Goal: Navigation & Orientation: Find specific page/section

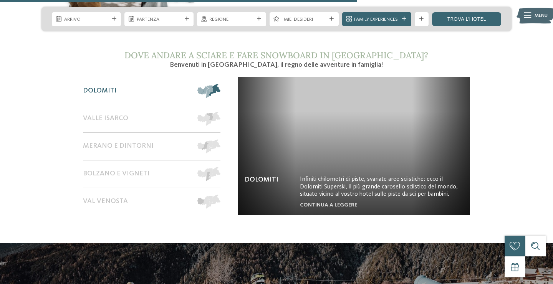
scroll to position [1214, 0]
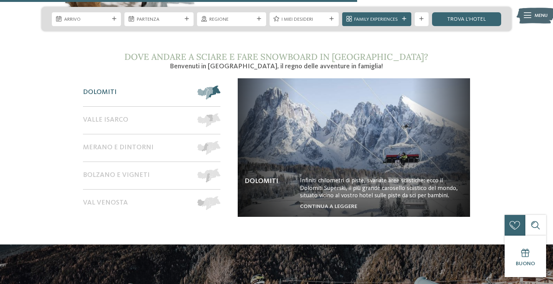
click at [220, 86] on span at bounding box center [220, 93] width 0 height 14
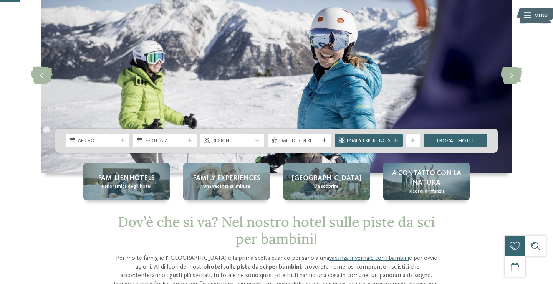
scroll to position [72, 0]
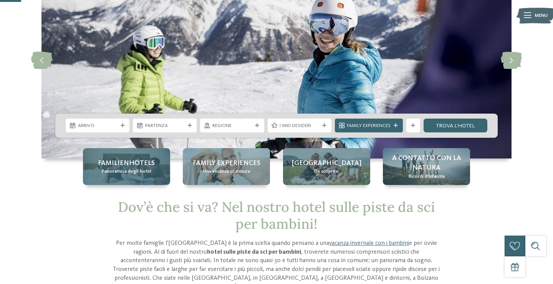
click at [135, 172] on span "Panoramica degli hotel" at bounding box center [127, 171] width 50 height 7
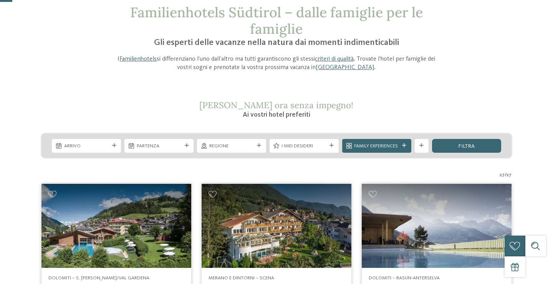
scroll to position [67, 0]
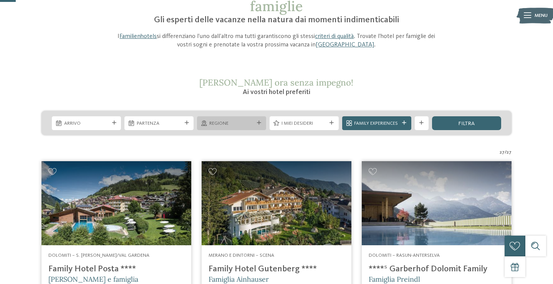
click at [253, 125] on span "Regione" at bounding box center [231, 123] width 45 height 7
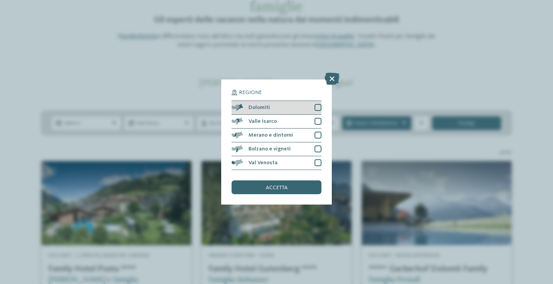
click at [262, 113] on div "Dolomiti" at bounding box center [277, 108] width 90 height 14
click at [267, 185] on span "accetta" at bounding box center [277, 187] width 22 height 5
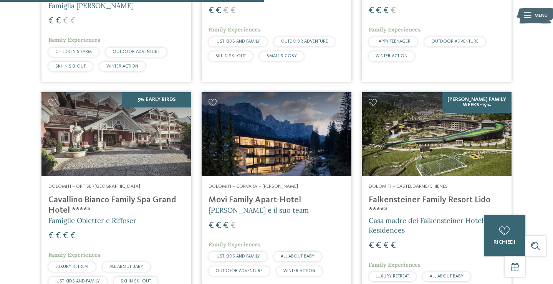
scroll to position [607, 0]
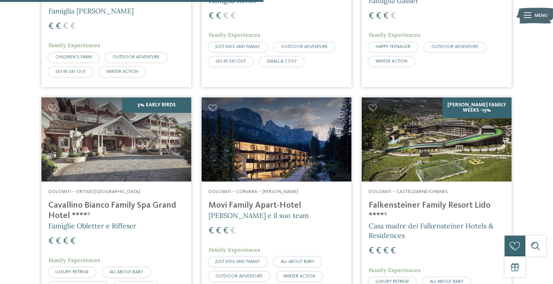
click at [469, 150] on img at bounding box center [437, 140] width 150 height 84
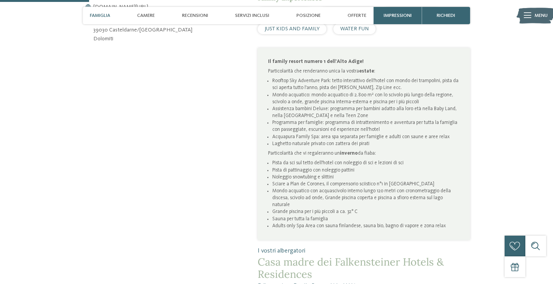
scroll to position [388, 0]
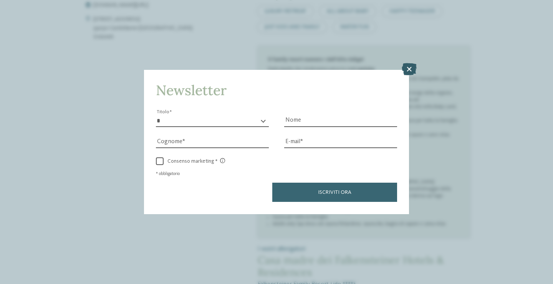
click at [409, 68] on icon at bounding box center [409, 69] width 15 height 12
